Goal: Information Seeking & Learning: Compare options

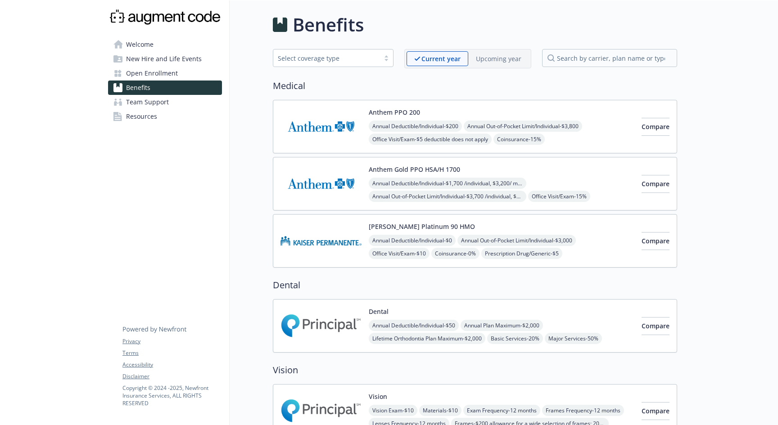
click at [499, 62] on p "Upcoming year" at bounding box center [498, 58] width 45 height 9
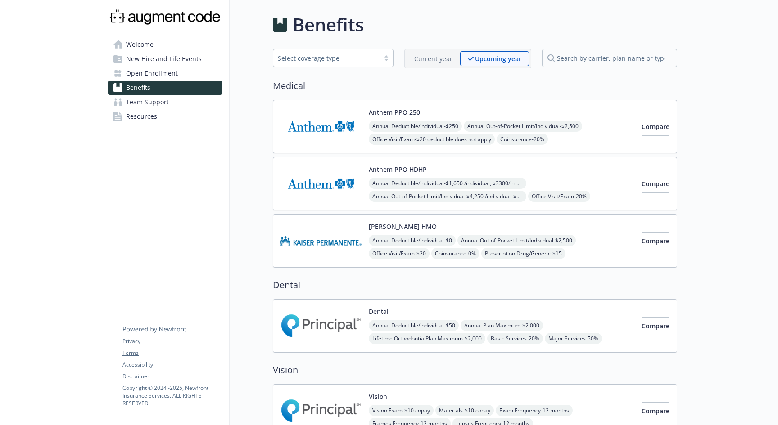
click at [423, 60] on p "Current year" at bounding box center [433, 58] width 38 height 9
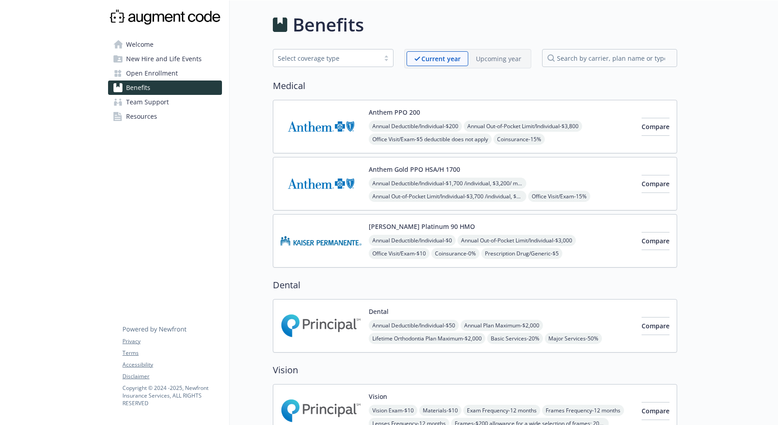
click at [476, 58] on div "Upcoming year" at bounding box center [498, 58] width 61 height 15
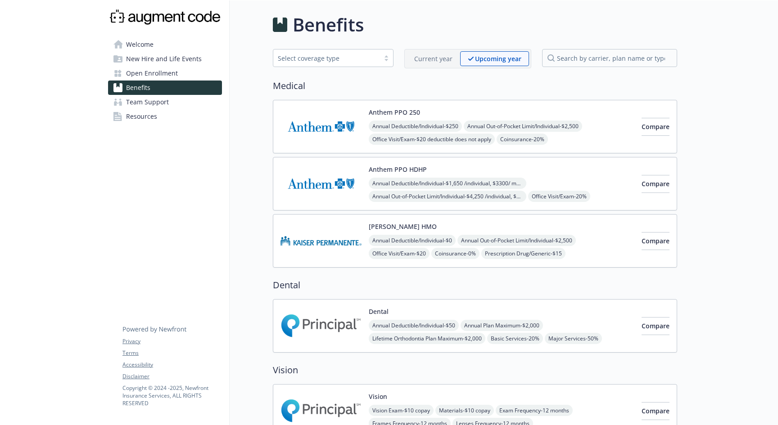
click at [434, 54] on p "Current year" at bounding box center [433, 58] width 38 height 9
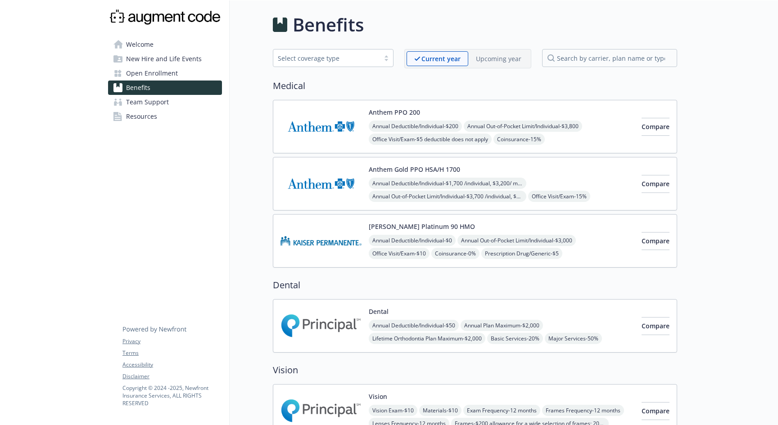
click at [472, 59] on div "Upcoming year" at bounding box center [498, 58] width 61 height 15
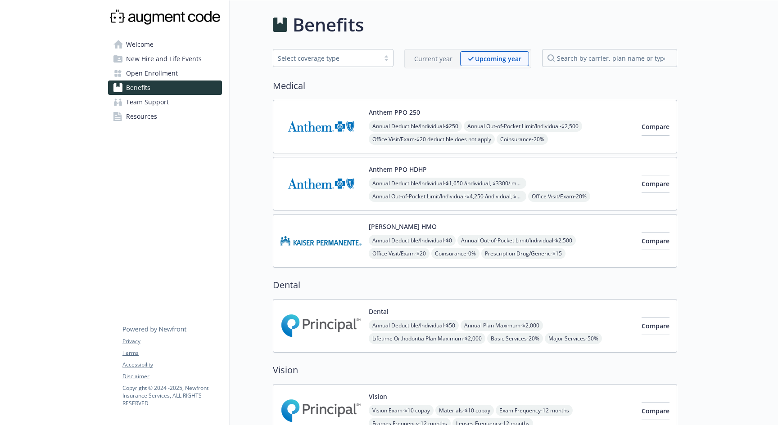
click at [440, 60] on p "Current year" at bounding box center [433, 58] width 38 height 9
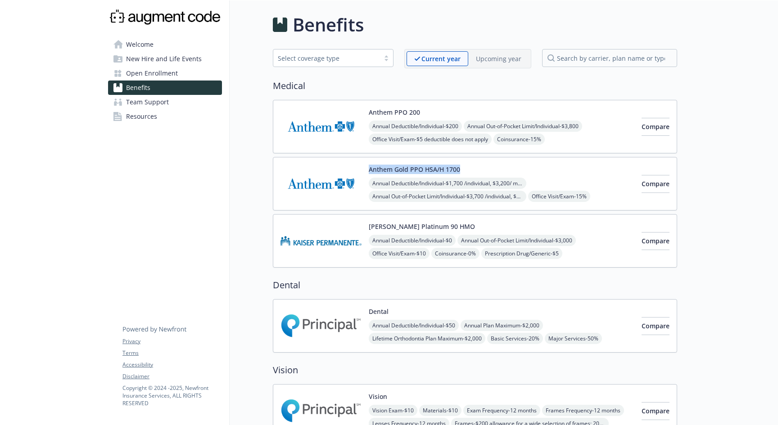
drag, startPoint x: 463, startPoint y: 169, endPoint x: 369, endPoint y: 173, distance: 94.1
click at [369, 173] on div "Anthem Gold PPO HSA/H 1700 Annual Deductible/Individual - $1,700 /individual, $…" at bounding box center [502, 184] width 266 height 38
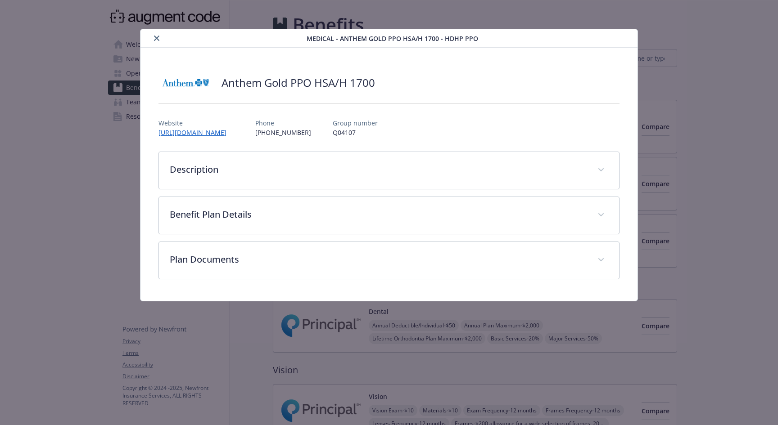
click at [380, 88] on div "Anthem Gold PPO HSA/H 1700" at bounding box center [388, 82] width 461 height 27
drag, startPoint x: 382, startPoint y: 86, endPoint x: 234, endPoint y: 76, distance: 148.4
click at [234, 76] on div "Anthem Gold PPO HSA/H 1700" at bounding box center [388, 82] width 461 height 27
click at [231, 80] on h2 "Anthem Gold PPO HSA/H 1700" at bounding box center [297, 82] width 153 height 15
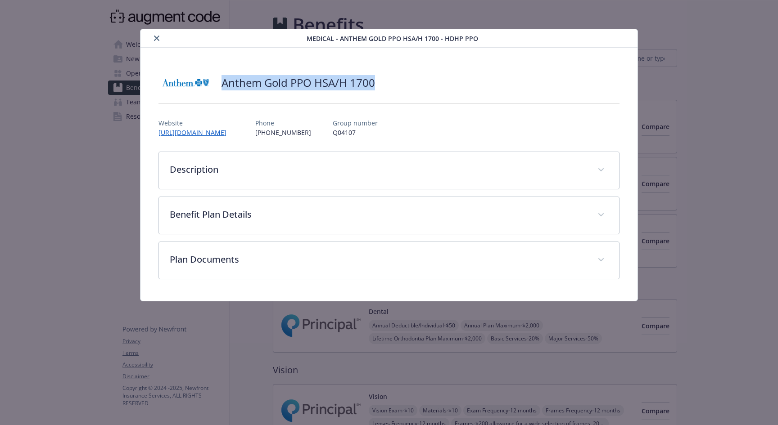
click at [231, 80] on h2 "Anthem Gold PPO HSA/H 1700" at bounding box center [297, 82] width 153 height 15
copy h2 "Anthem Gold PPO HSA/H 1700"
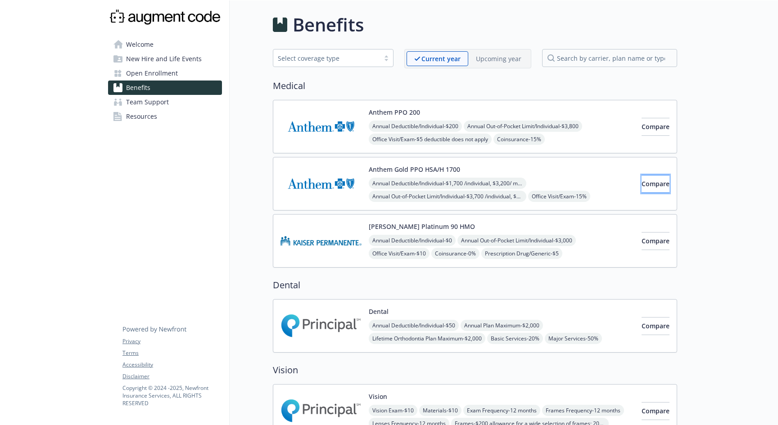
click at [641, 183] on span "Compare" at bounding box center [655, 184] width 28 height 9
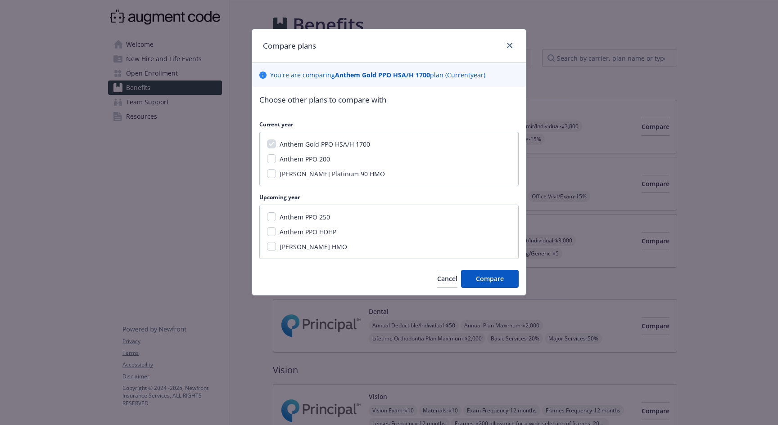
click at [340, 144] on span "Anthem Gold PPO HSA/H 1700" at bounding box center [324, 144] width 90 height 9
click at [321, 218] on span "Anthem PPO 250" at bounding box center [304, 217] width 50 height 9
click at [276, 218] on input "Anthem PPO 250" at bounding box center [271, 216] width 9 height 9
checkbox input "true"
click at [472, 277] on button "Compare" at bounding box center [490, 279] width 58 height 18
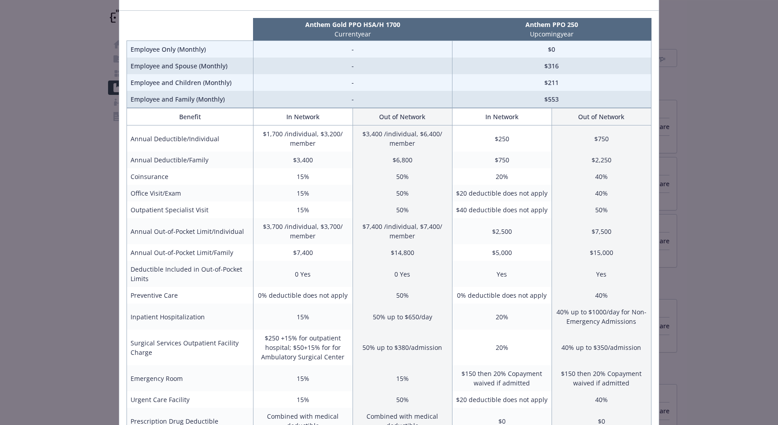
scroll to position [51, 0]
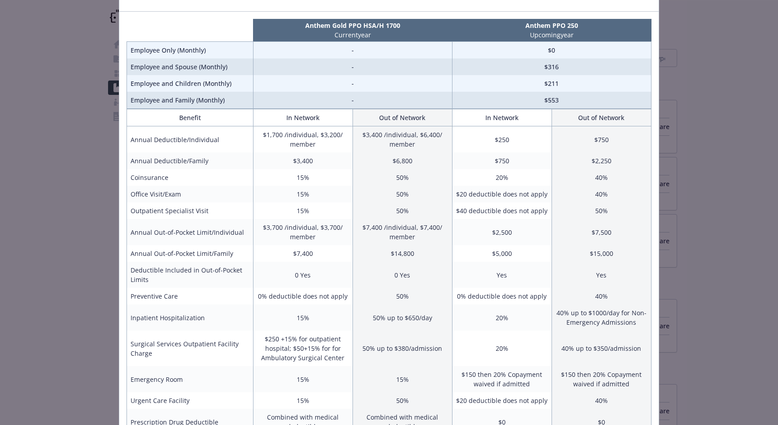
click at [691, 182] on div "Benefits Info Anthem Gold PPO HSA/H 1700 Current year Anthem PPO 250 Upcoming y…" at bounding box center [389, 212] width 778 height 425
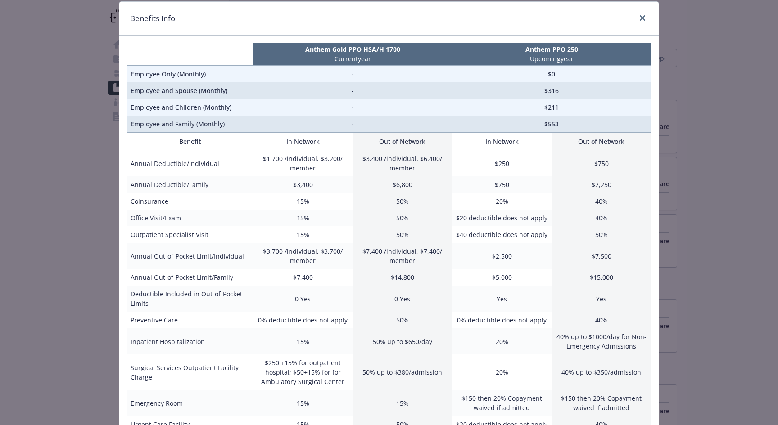
scroll to position [0, 0]
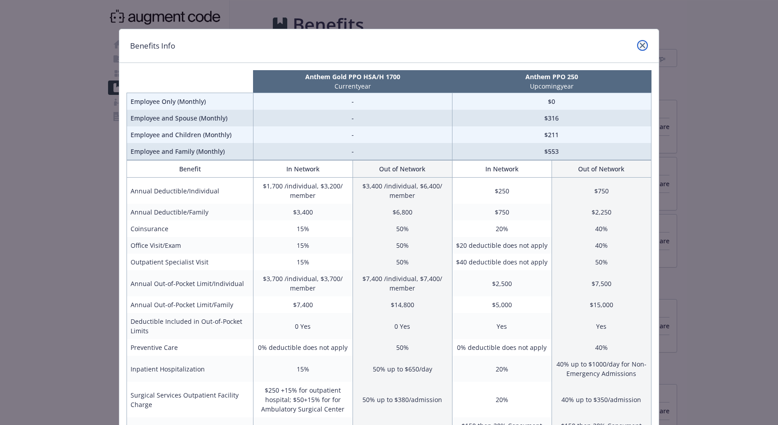
click at [644, 41] on link "close" at bounding box center [642, 45] width 11 height 11
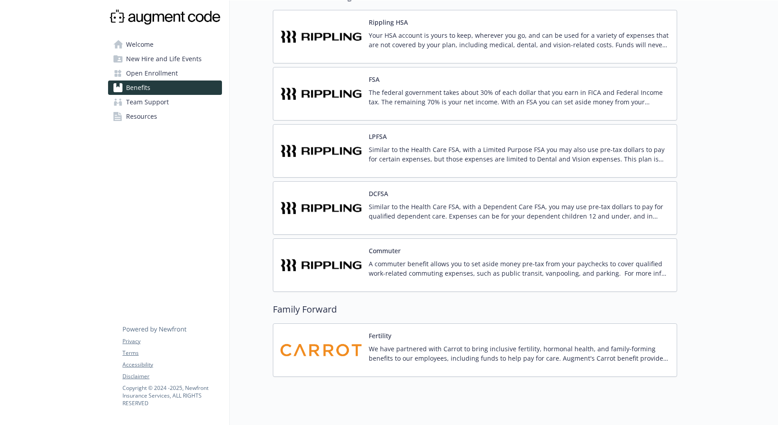
scroll to position [678, 0]
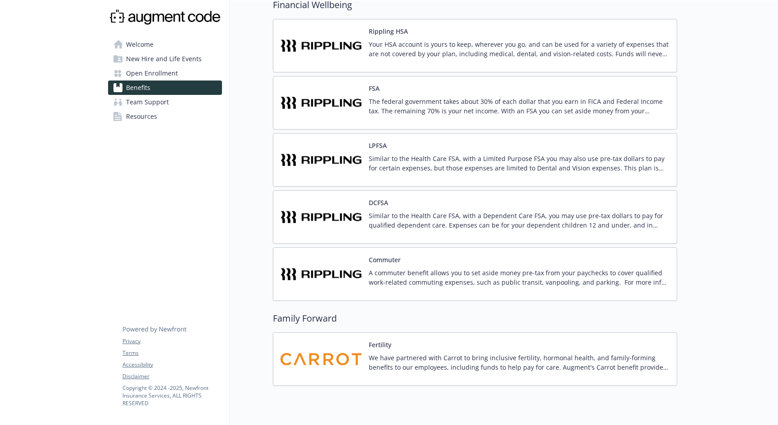
click at [183, 74] on link "Open Enrollment" at bounding box center [165, 73] width 114 height 14
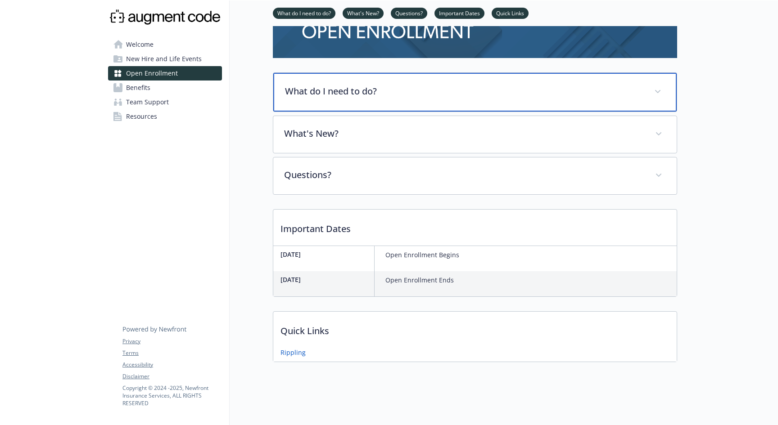
scroll to position [73, 0]
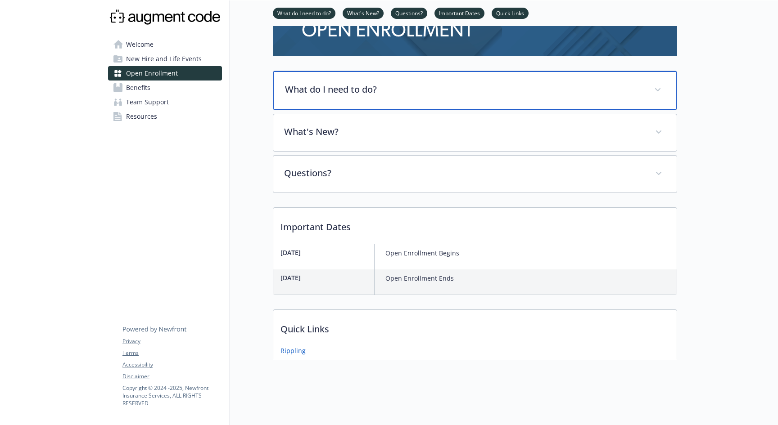
click at [312, 101] on div "What do I need to do?" at bounding box center [474, 90] width 403 height 39
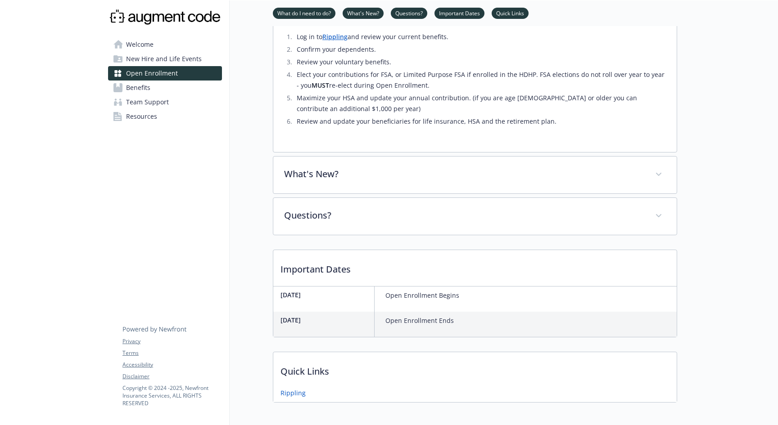
scroll to position [338, 0]
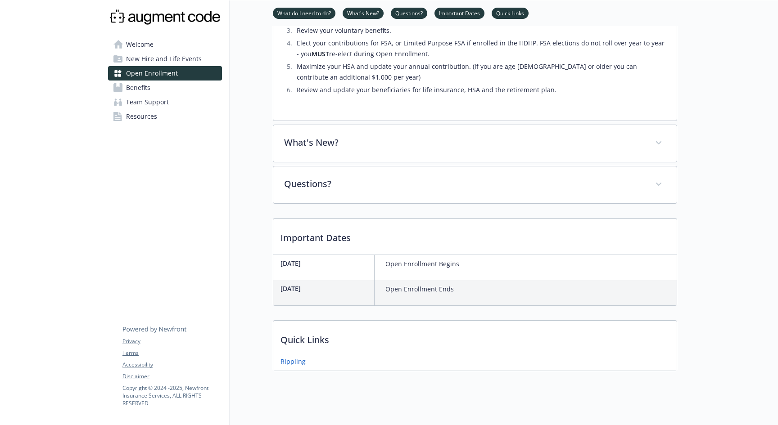
click at [136, 43] on span "Welcome" at bounding box center [139, 44] width 27 height 14
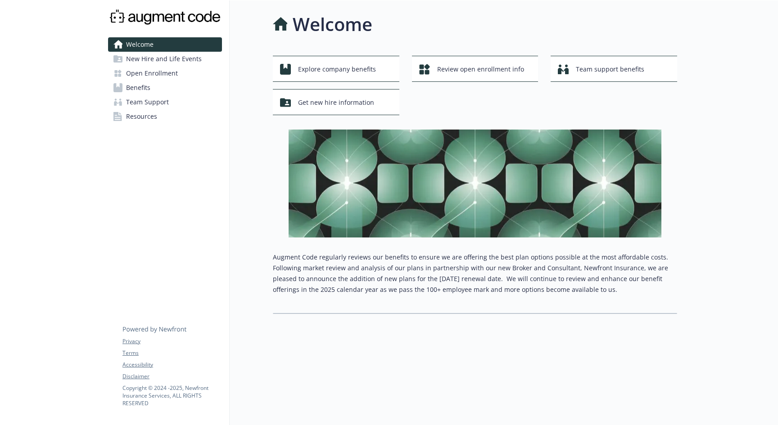
click at [146, 114] on span "Resources" at bounding box center [141, 116] width 31 height 14
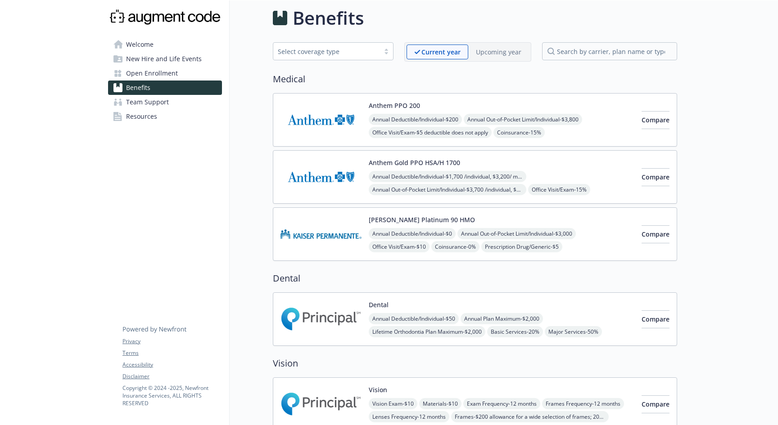
scroll to position [6, 0]
click at [399, 106] on button "Anthem PPO 200" at bounding box center [394, 106] width 51 height 9
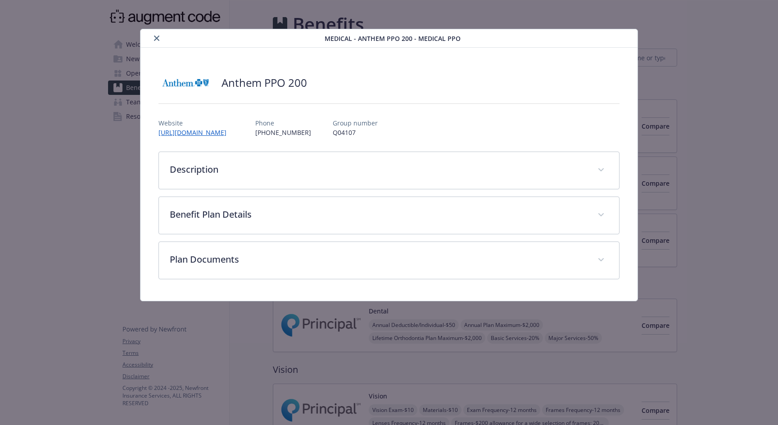
scroll to position [6, 0]
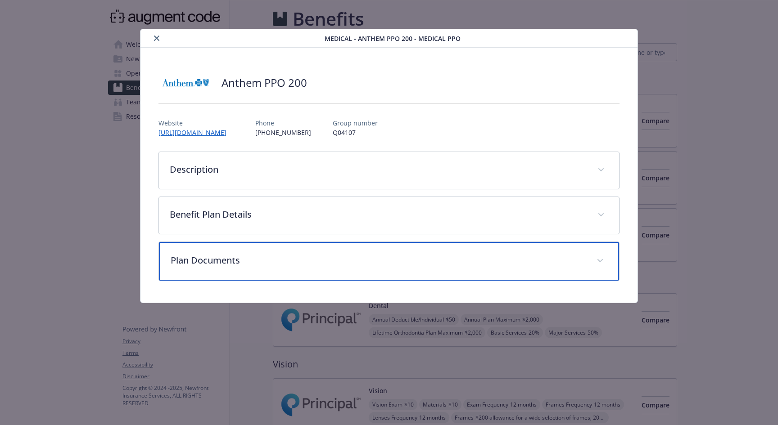
click at [351, 257] on p "Plan Documents" at bounding box center [378, 261] width 415 height 14
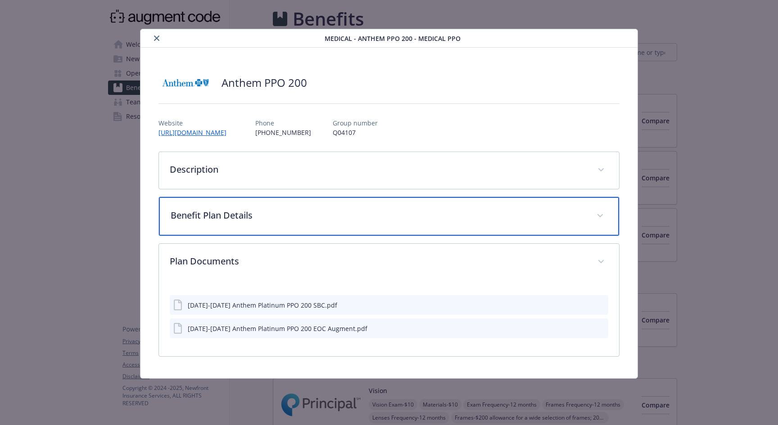
click at [359, 227] on div "Benefit Plan Details" at bounding box center [389, 216] width 460 height 39
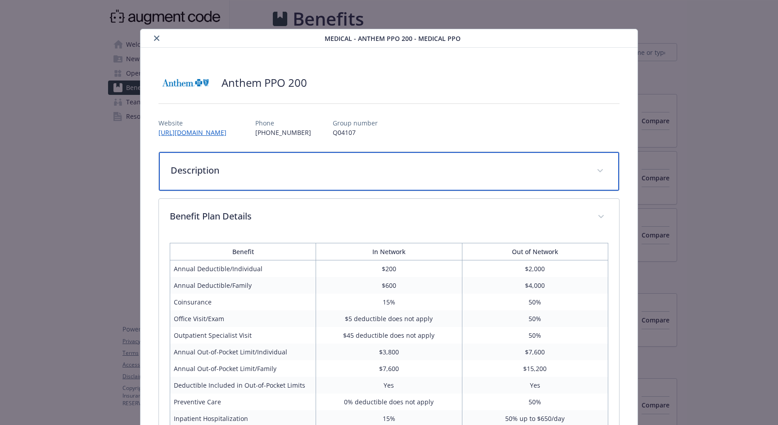
click at [374, 182] on div "Description" at bounding box center [389, 171] width 460 height 39
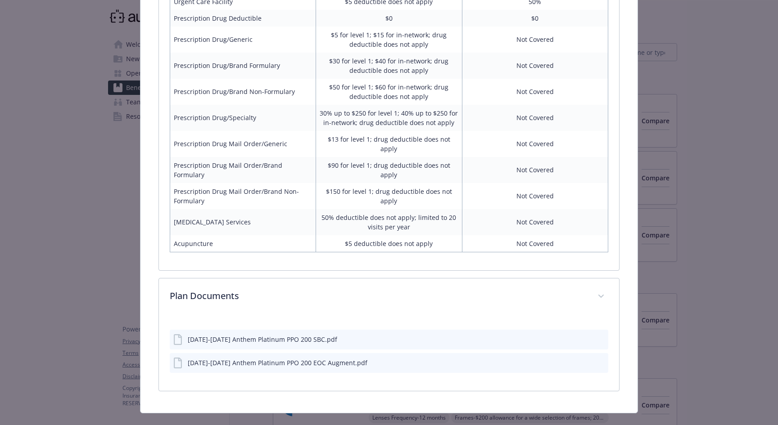
scroll to position [766, 0]
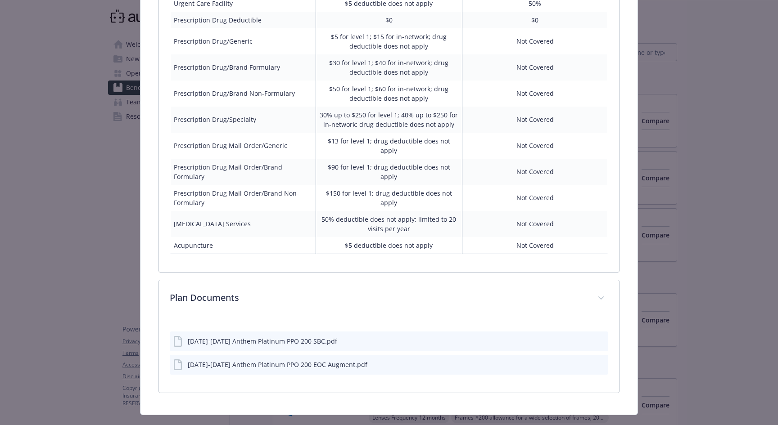
click at [281, 337] on div "2024-2025 Anthem Platinum PPO 200 SBC.pdf" at bounding box center [262, 341] width 149 height 9
click at [286, 360] on div "2024-2025 Anthem Platinum PPO 200 EOC Augment.pdf" at bounding box center [278, 364] width 180 height 9
click at [597, 361] on icon "preview file" at bounding box center [599, 364] width 8 height 6
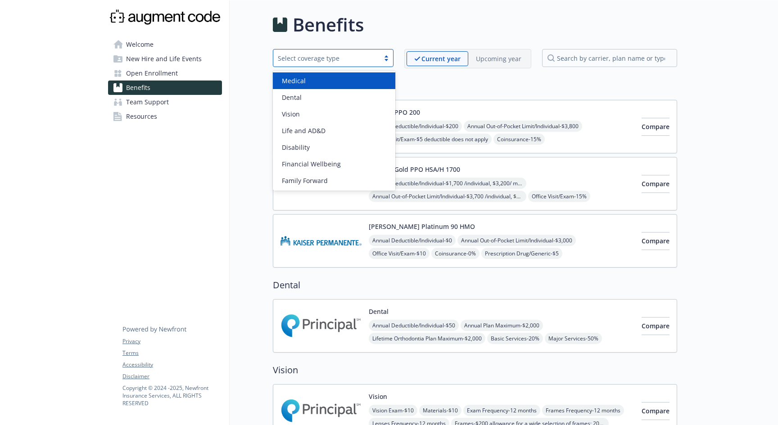
click at [379, 56] on div "Select coverage type" at bounding box center [326, 58] width 106 height 11
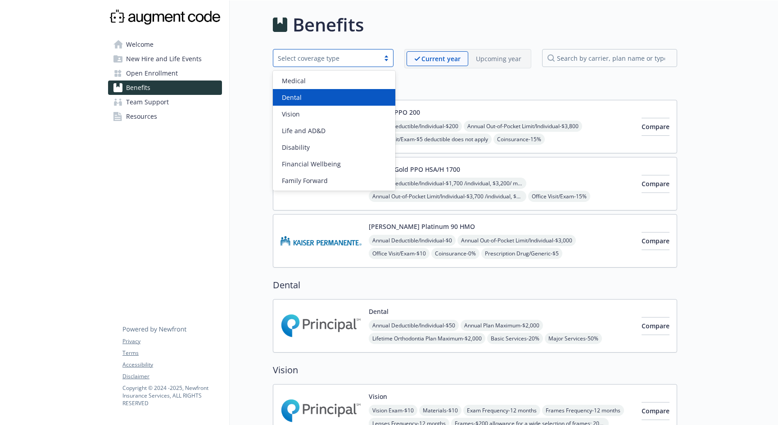
click at [432, 91] on h2 "Medical" at bounding box center [475, 86] width 404 height 14
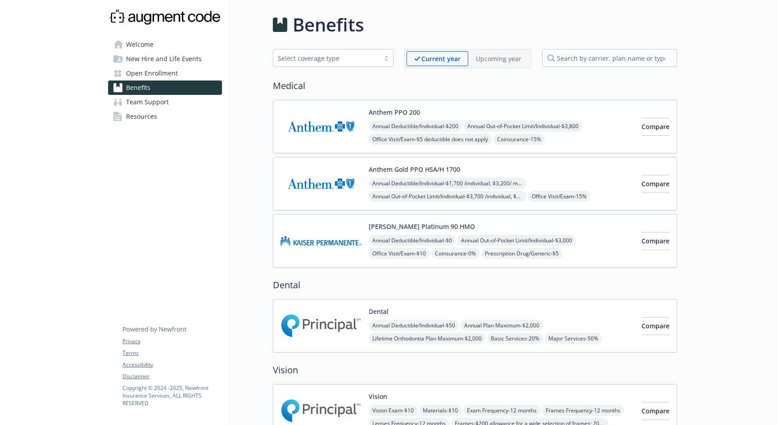
click at [173, 70] on span "Open Enrollment" at bounding box center [152, 73] width 52 height 14
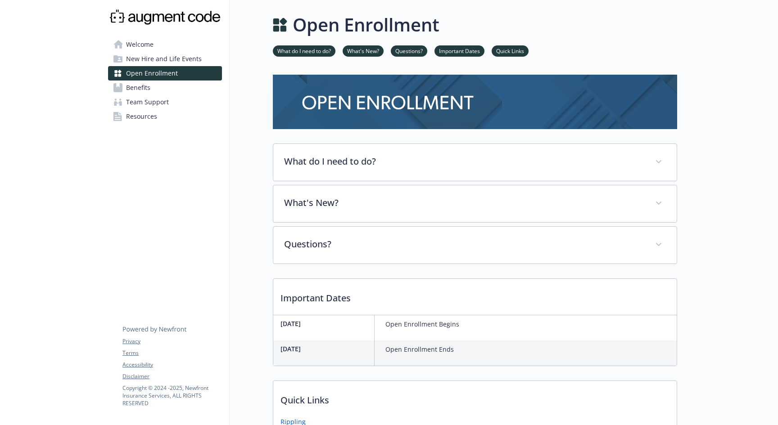
click at [305, 53] on link "What do I need to do?" at bounding box center [304, 50] width 63 height 9
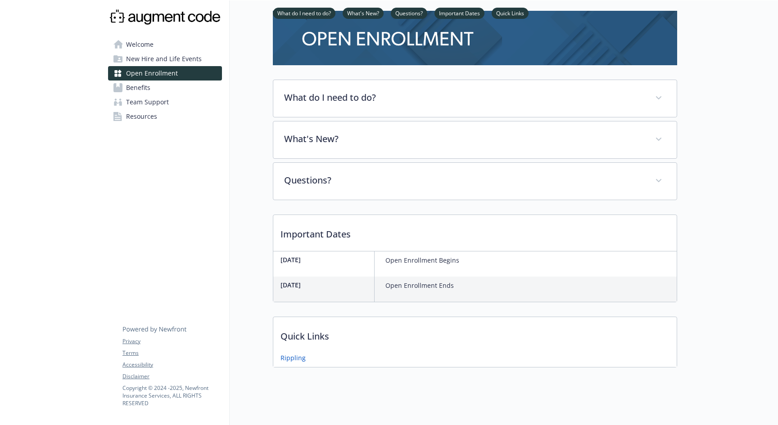
scroll to position [71, 0]
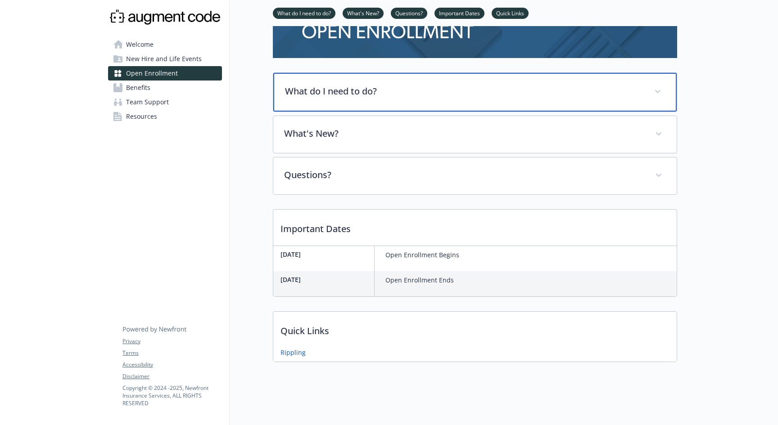
click at [311, 81] on div "What do I need to do?" at bounding box center [474, 92] width 403 height 39
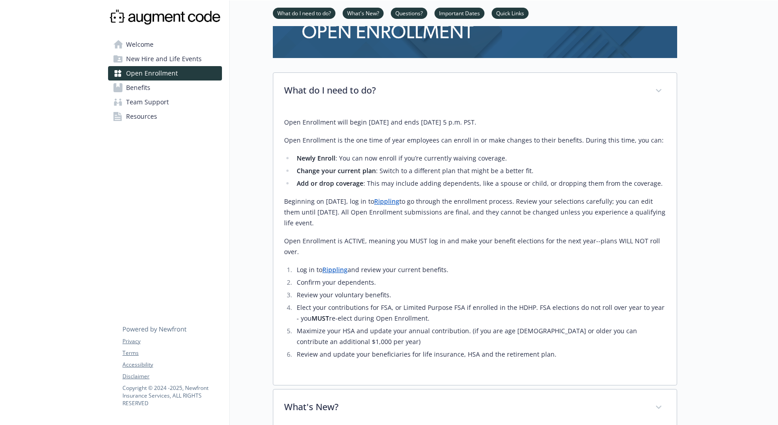
click at [337, 266] on link "Rippling" at bounding box center [334, 270] width 25 height 9
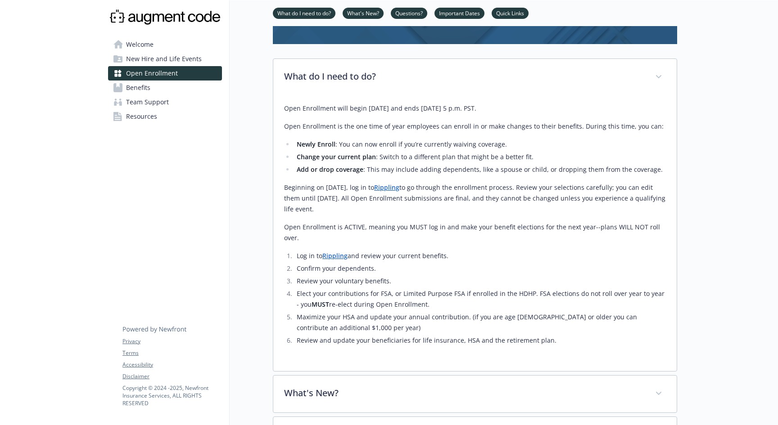
scroll to position [92, 0]
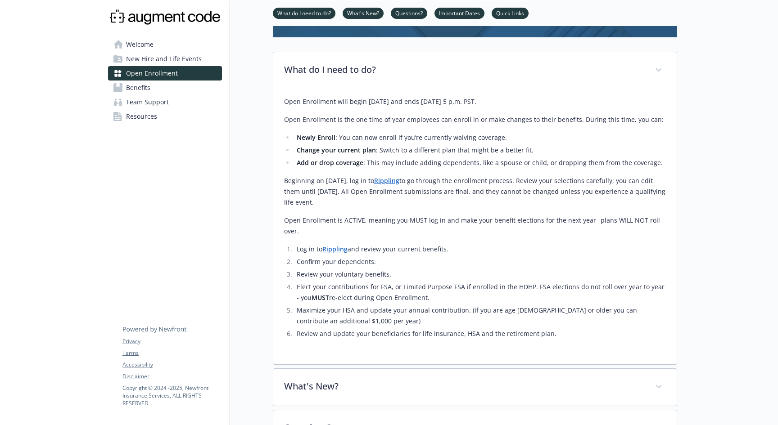
click at [399, 181] on link "Rippling" at bounding box center [386, 180] width 25 height 9
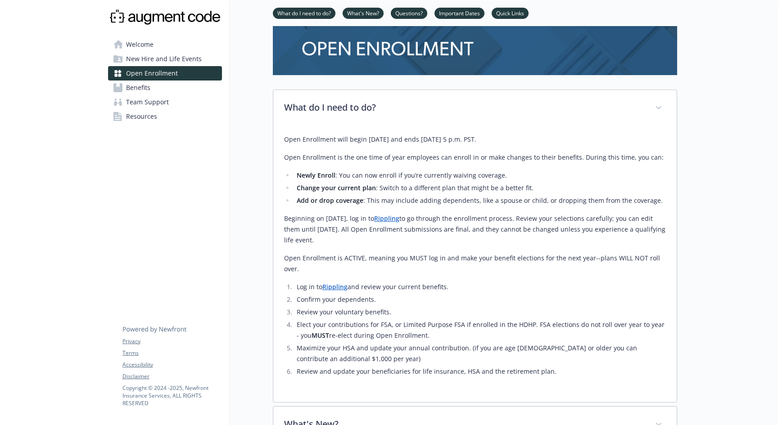
scroll to position [47, 0]
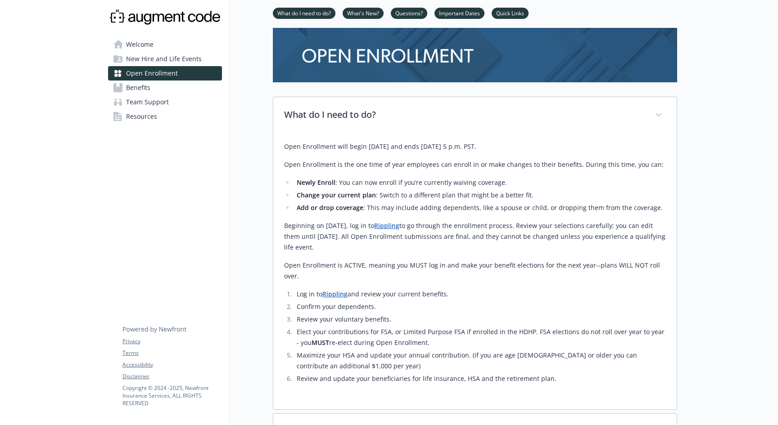
click at [180, 85] on link "Benefits" at bounding box center [165, 88] width 114 height 14
